Goal: Transaction & Acquisition: Obtain resource

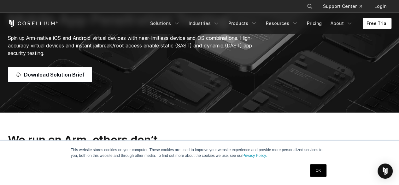
scroll to position [64, 0]
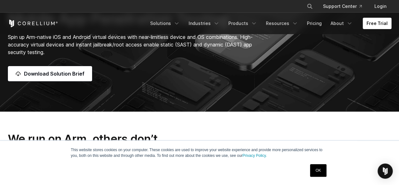
click at [324, 169] on link "OK" at bounding box center [318, 170] width 16 height 13
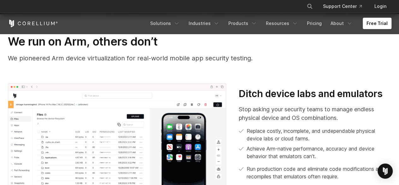
scroll to position [162, 0]
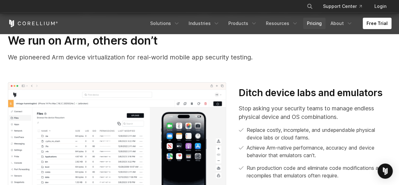
click at [324, 27] on link "Pricing" at bounding box center [314, 23] width 22 height 11
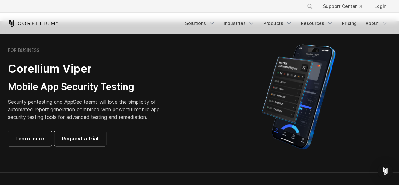
scroll to position [142, 0]
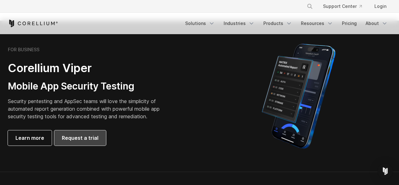
click at [62, 138] on span "Request a trial" at bounding box center [80, 138] width 37 height 8
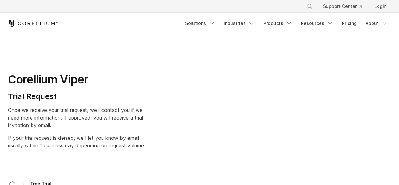
select select "**"
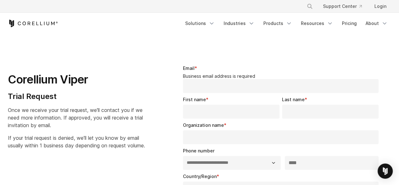
click at [154, 88] on div "Corellium Viper Trial Request Once we receive your trial request, we'll contact…" at bounding box center [84, 104] width 152 height 89
click at [203, 86] on input "Email *" at bounding box center [281, 86] width 196 height 14
click at [202, 23] on link "Solutions" at bounding box center [199, 23] width 37 height 11
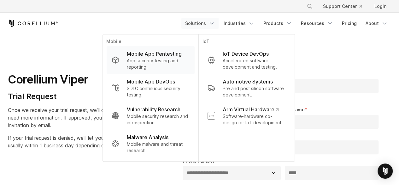
click at [165, 56] on p "Mobile App Pentesting" at bounding box center [154, 54] width 55 height 8
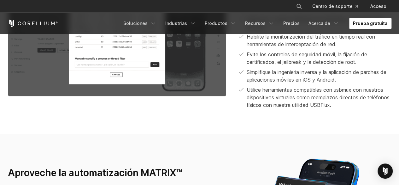
scroll to position [680, 0]
